Goal: Transaction & Acquisition: Purchase product/service

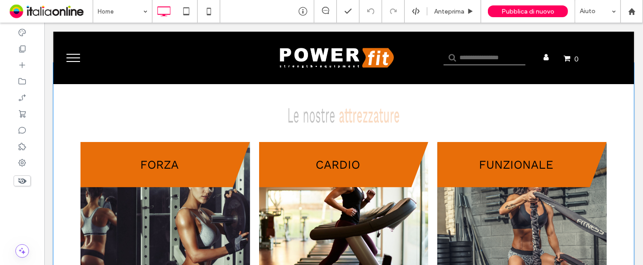
scroll to position [251, 0]
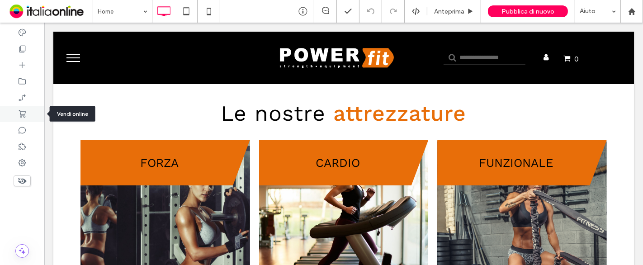
click at [24, 112] on icon at bounding box center [22, 113] width 9 height 9
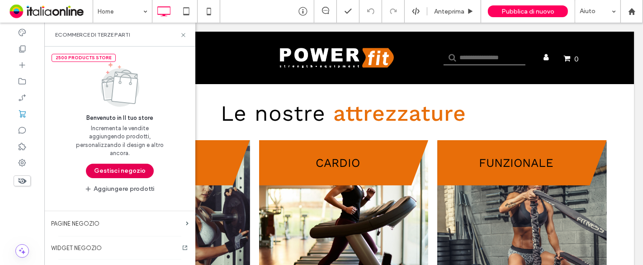
click at [107, 172] on button "Gestisci negozio" at bounding box center [120, 171] width 68 height 14
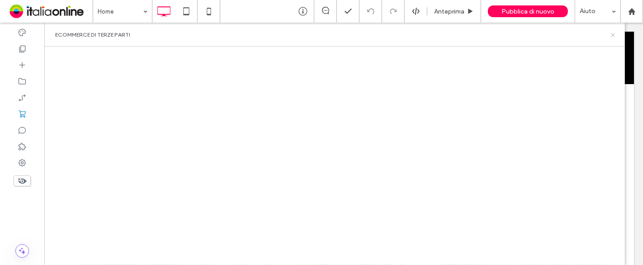
click at [613, 36] on use at bounding box center [613, 35] width 4 height 4
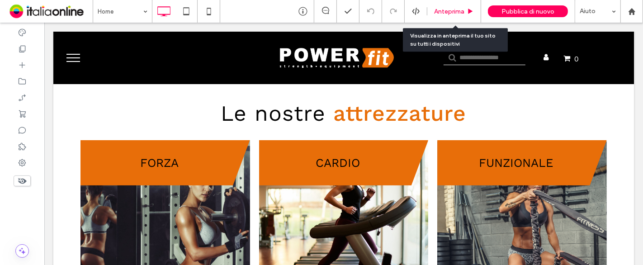
click at [440, 5] on div "Anteprima" at bounding box center [454, 11] width 54 height 23
click at [449, 11] on span "Anteprima" at bounding box center [449, 12] width 30 height 8
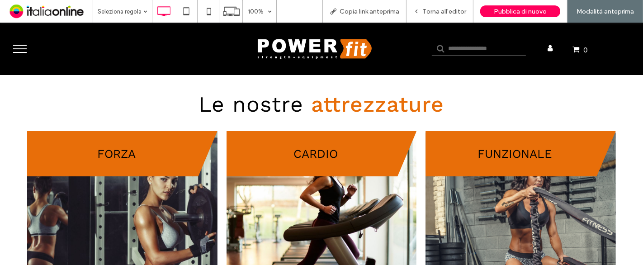
click at [452, 43] on input "text" at bounding box center [479, 49] width 94 height 14
paste input "**********"
type input "**********"
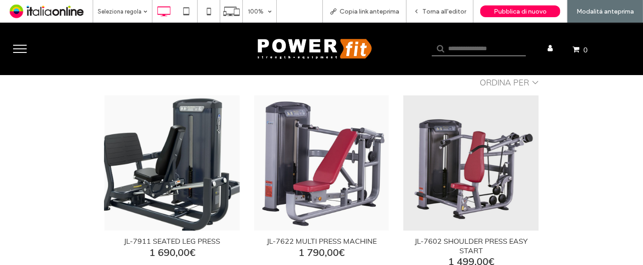
scroll to position [151, 0]
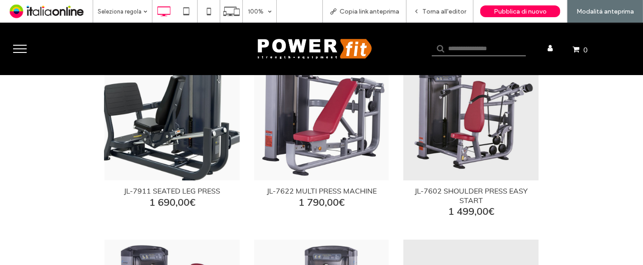
click div "JL-7911 SEATED LEG PRESS"
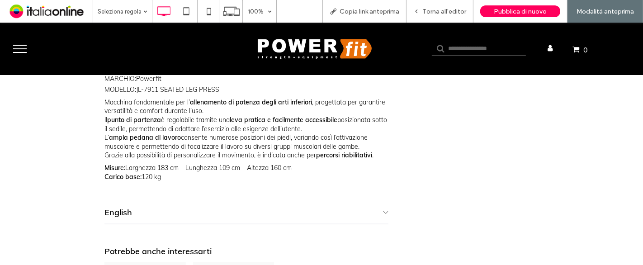
scroll to position [401, 0]
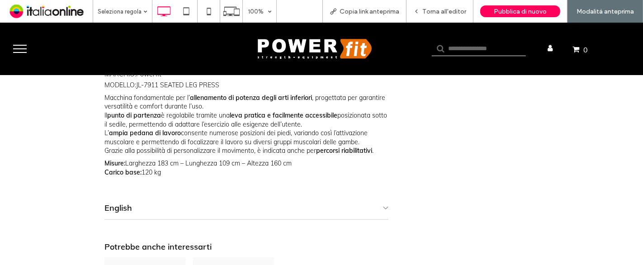
click at [193, 204] on summary "English" at bounding box center [246, 208] width 284 height 23
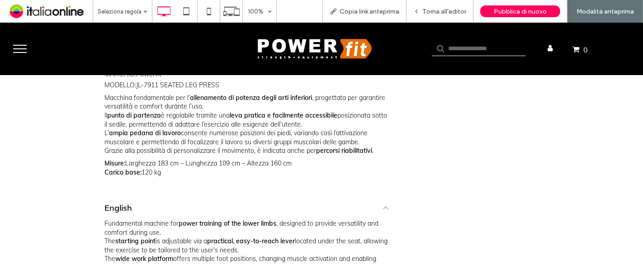
click at [298, 203] on summary "English" at bounding box center [246, 208] width 284 height 23
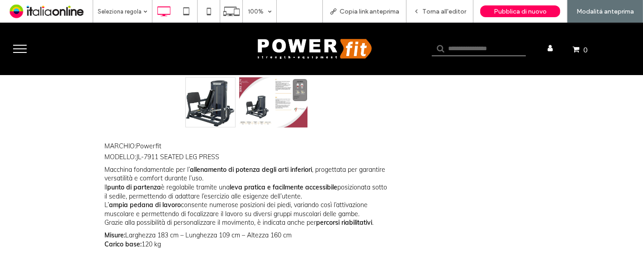
scroll to position [301, 0]
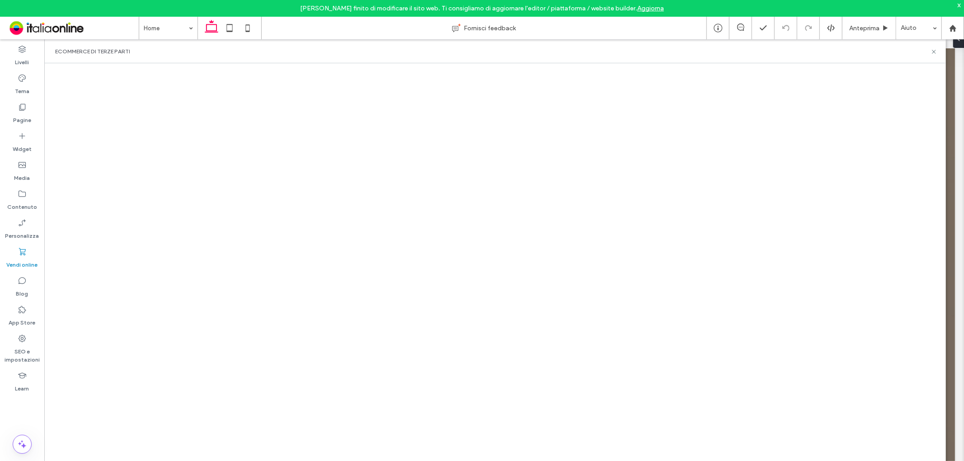
click at [935, 51] on iframe at bounding box center [496, 255] width 884 height 409
click at [934, 49] on icon at bounding box center [934, 51] width 7 height 7
